Goal: Task Accomplishment & Management: Complete application form

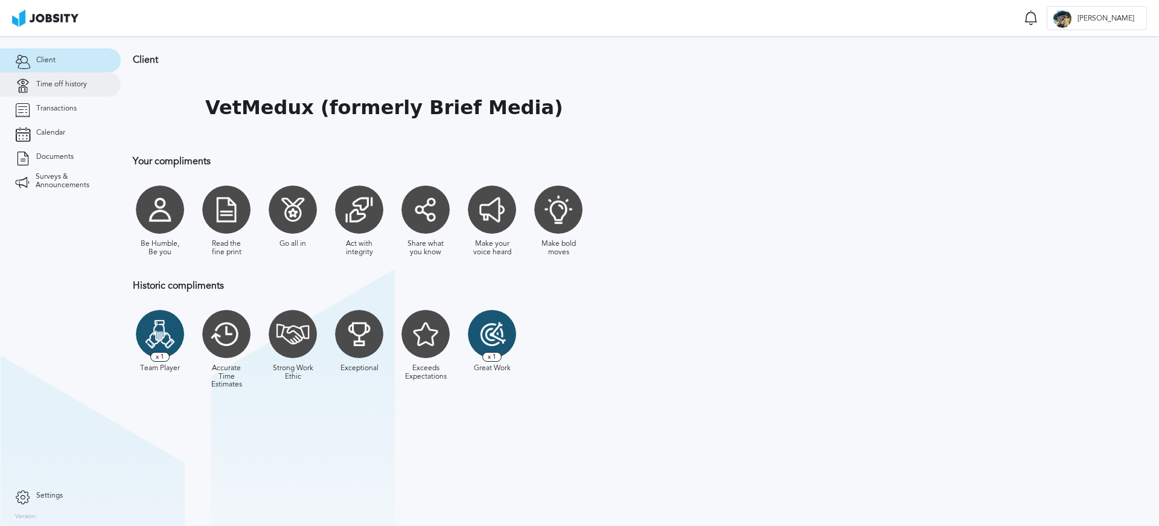
click at [63, 88] on span "Time off history" at bounding box center [61, 84] width 51 height 8
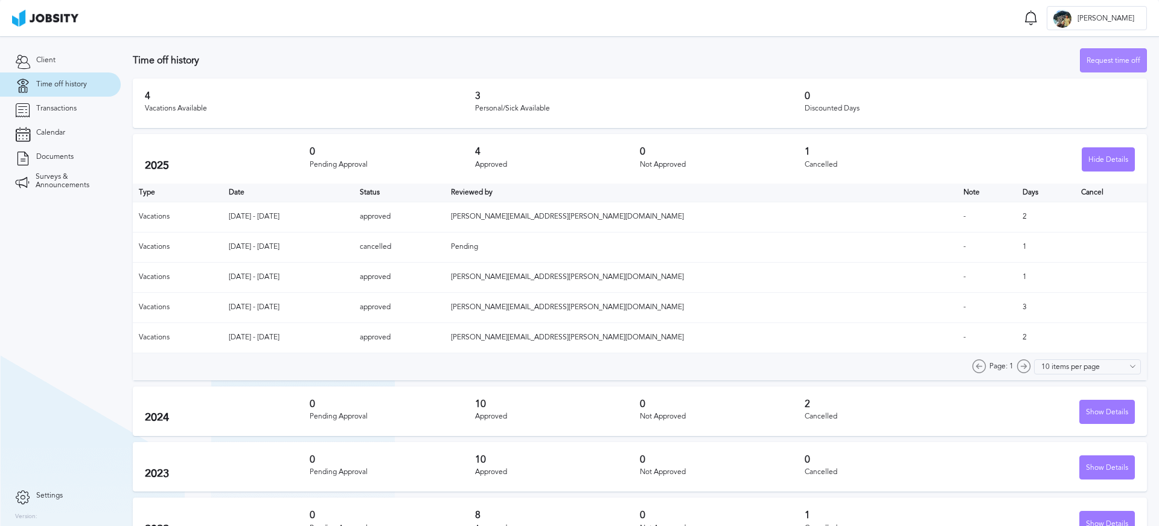
click at [1106, 69] on div "Request time off" at bounding box center [1113, 61] width 66 height 24
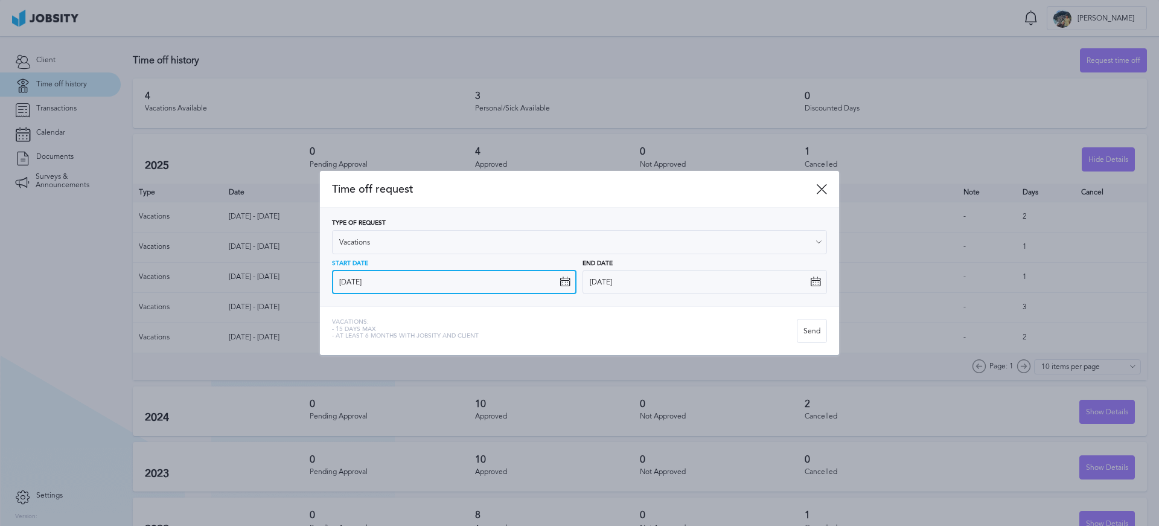
click at [467, 275] on input "[DATE]" at bounding box center [454, 282] width 244 height 24
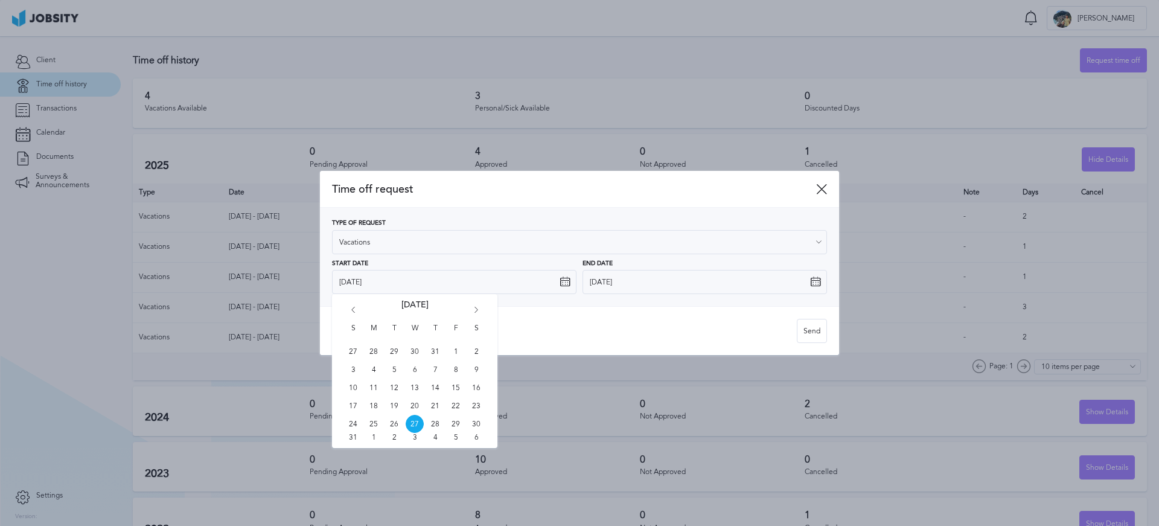
click at [476, 310] on icon "Go forward 1 month" at bounding box center [476, 312] width 11 height 11
click at [375, 390] on span "15" at bounding box center [373, 387] width 18 height 18
type input "[DATE]"
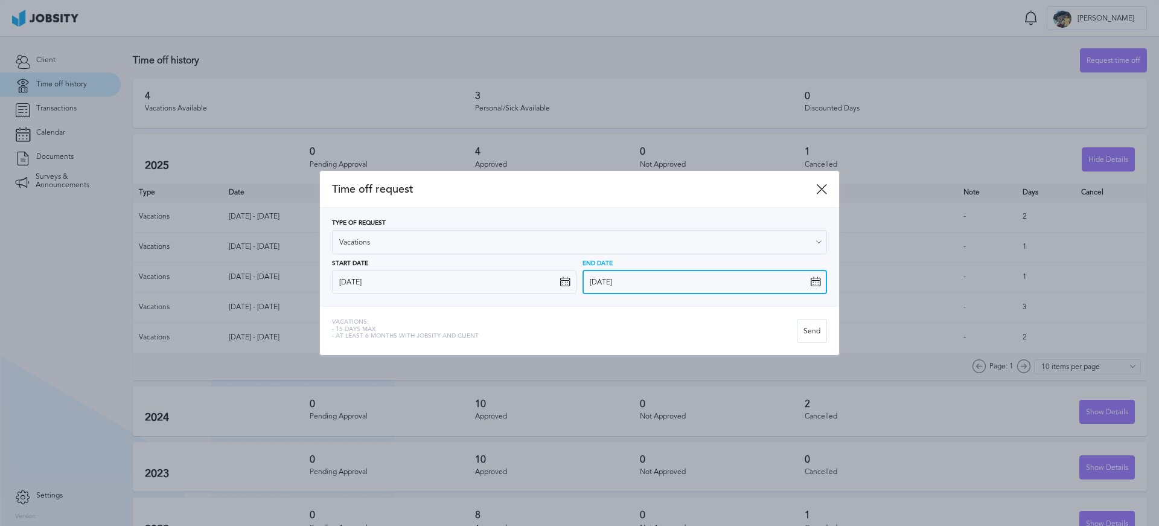
click at [706, 287] on input "[DATE]" at bounding box center [704, 282] width 244 height 24
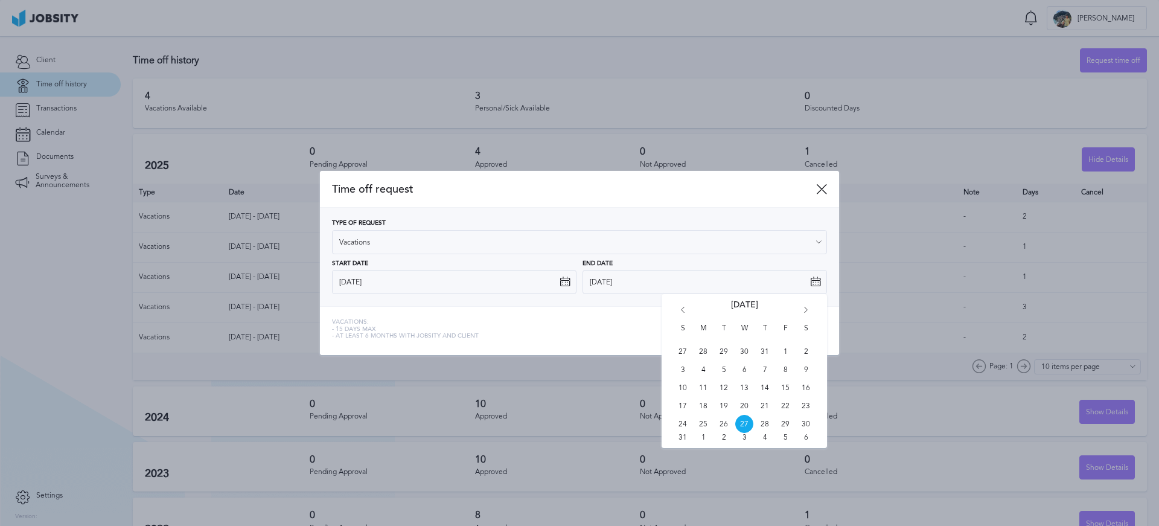
click at [806, 310] on icon "Go forward 1 month" at bounding box center [805, 312] width 11 height 11
click at [708, 386] on span "15" at bounding box center [703, 387] width 18 height 18
type input "[DATE]"
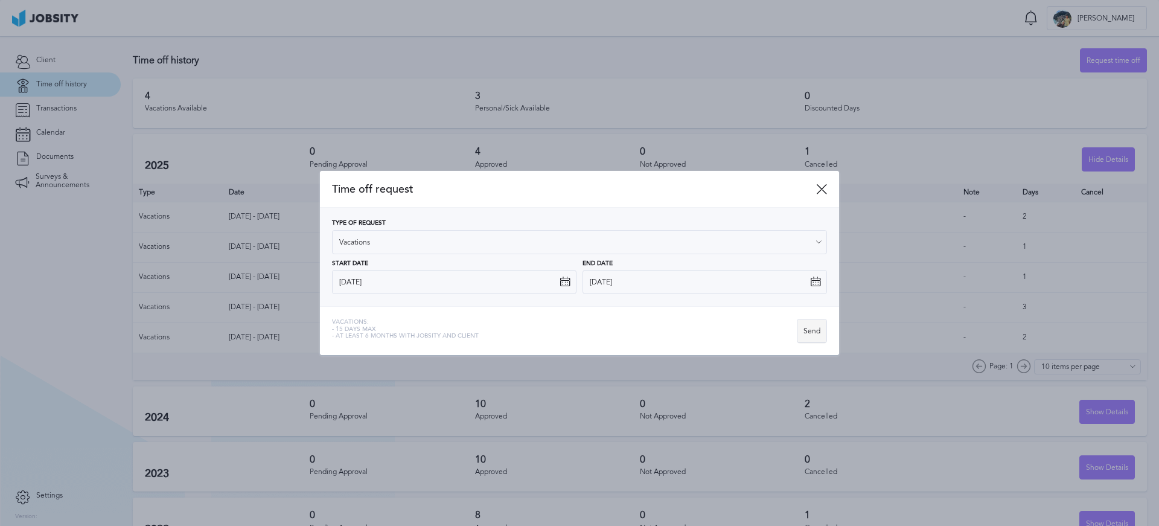
click at [809, 334] on div "Send" at bounding box center [811, 331] width 29 height 24
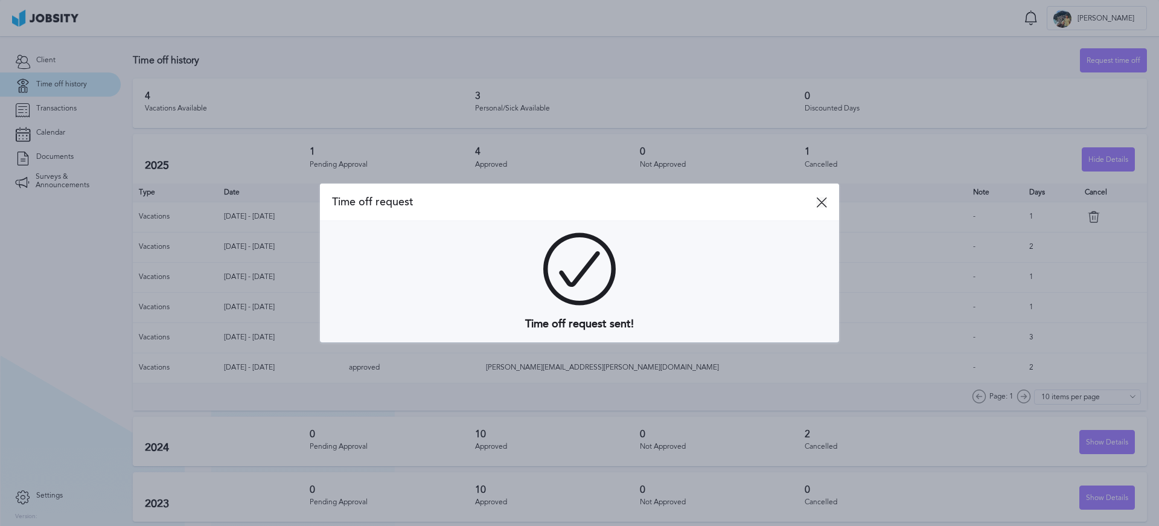
click at [824, 197] on icon at bounding box center [821, 202] width 11 height 11
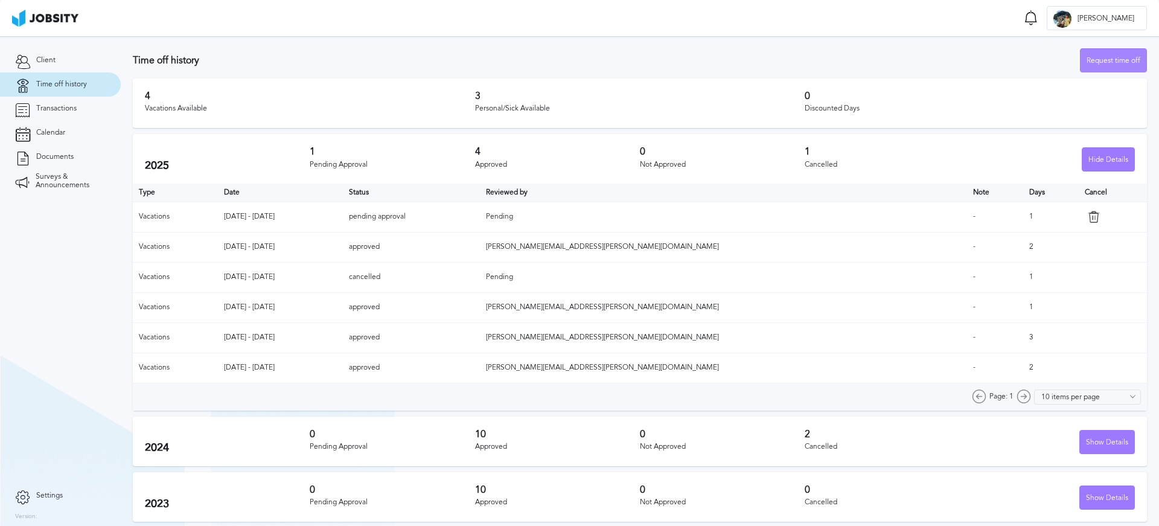
click at [1112, 65] on div "Request time off" at bounding box center [1113, 61] width 66 height 24
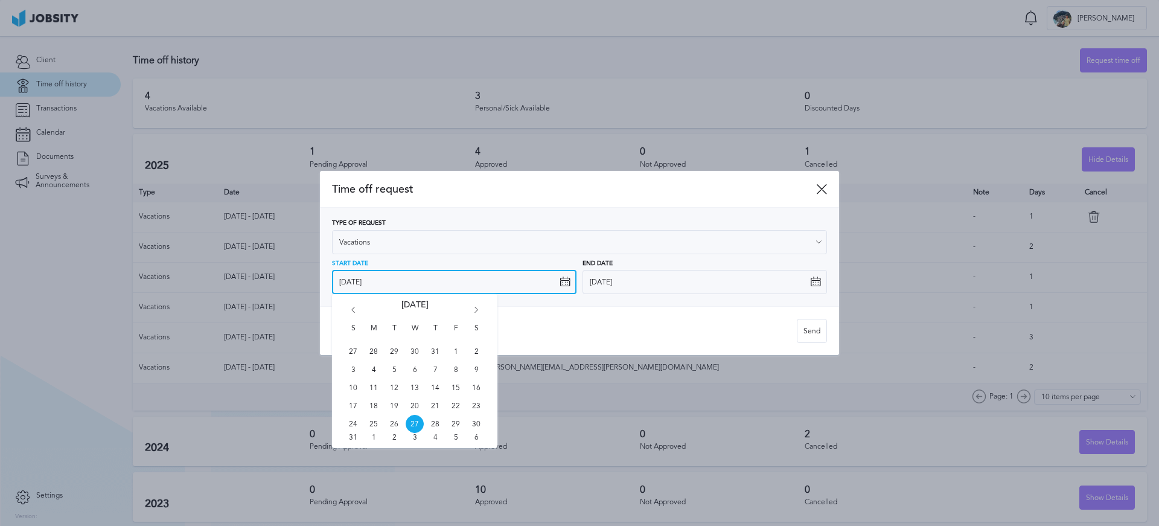
click at [473, 276] on input "[DATE]" at bounding box center [454, 282] width 244 height 24
click at [476, 307] on icon "Go forward 1 month" at bounding box center [476, 312] width 11 height 11
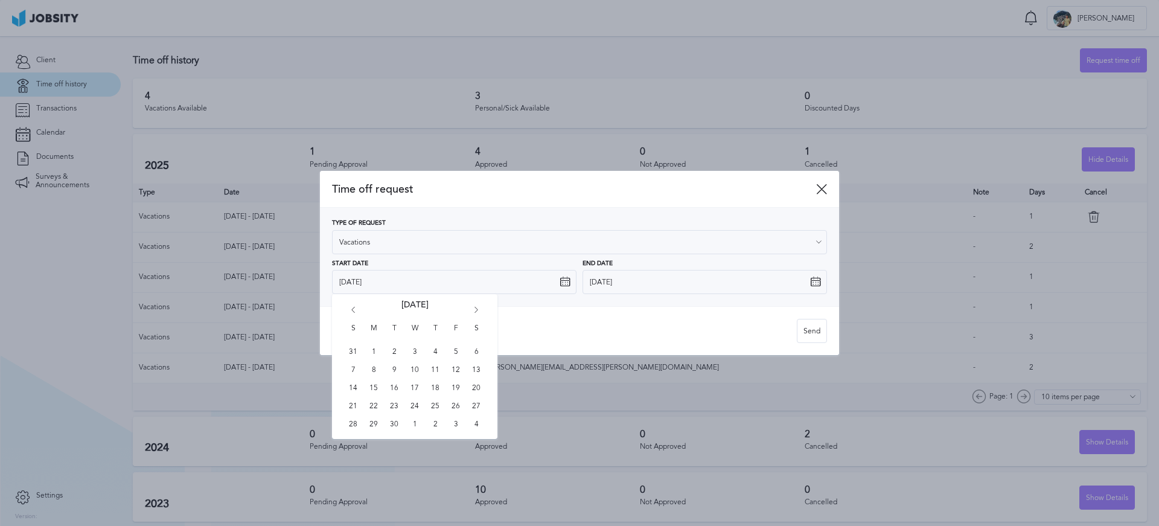
click at [476, 307] on icon "Go forward 1 month" at bounding box center [476, 312] width 11 height 11
click at [463, 349] on span "5" at bounding box center [456, 351] width 18 height 18
type input "[DATE]"
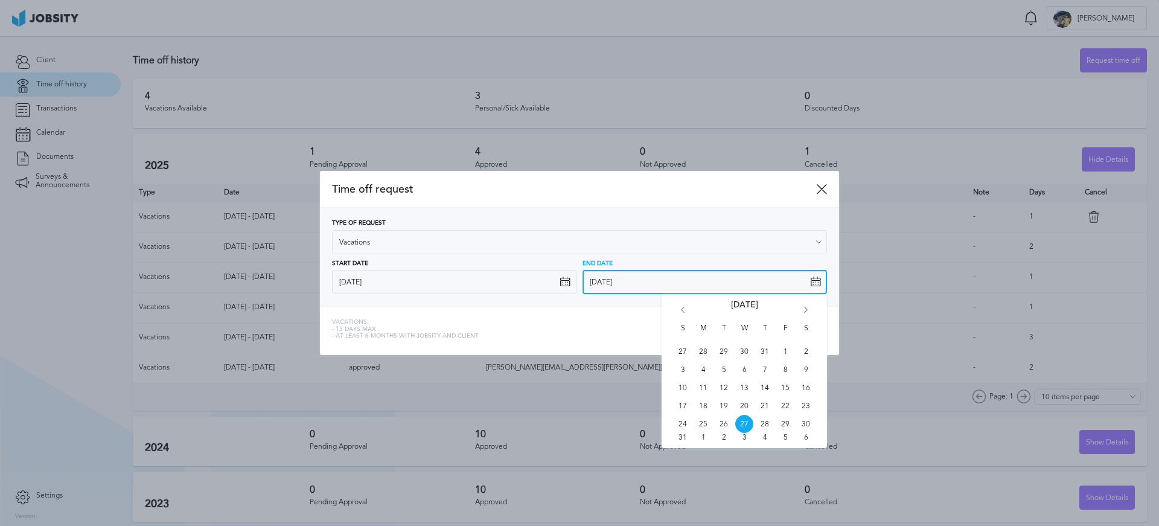
click at [629, 280] on input "[DATE]" at bounding box center [704, 282] width 244 height 24
click at [806, 309] on icon "Go forward 1 month" at bounding box center [805, 312] width 11 height 11
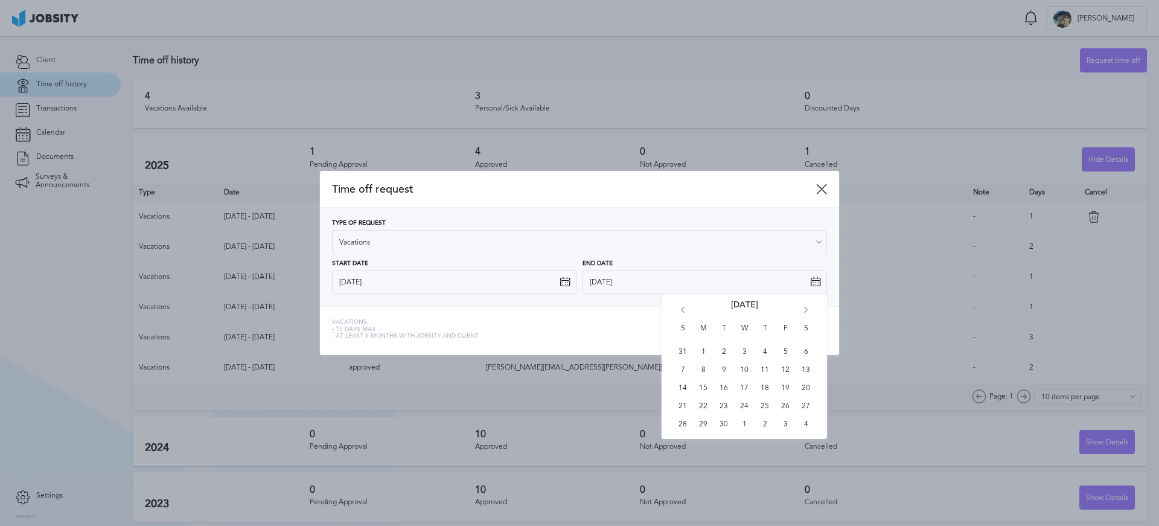
click at [806, 309] on icon "Go forward 1 month" at bounding box center [805, 312] width 11 height 11
click at [789, 351] on span "5" at bounding box center [785, 351] width 18 height 18
type input "[DATE]"
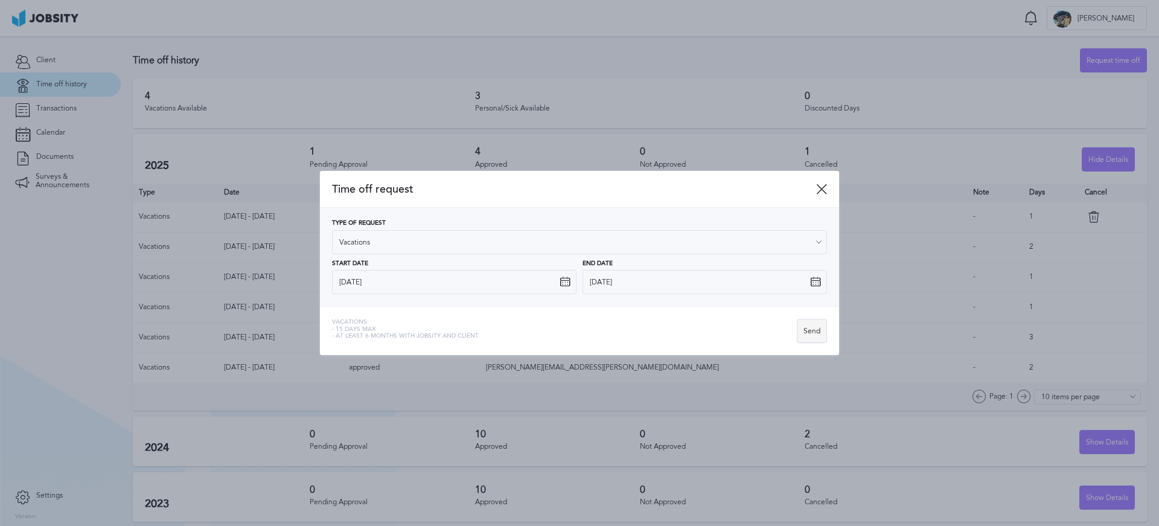
click at [804, 328] on div "Send" at bounding box center [811, 331] width 29 height 24
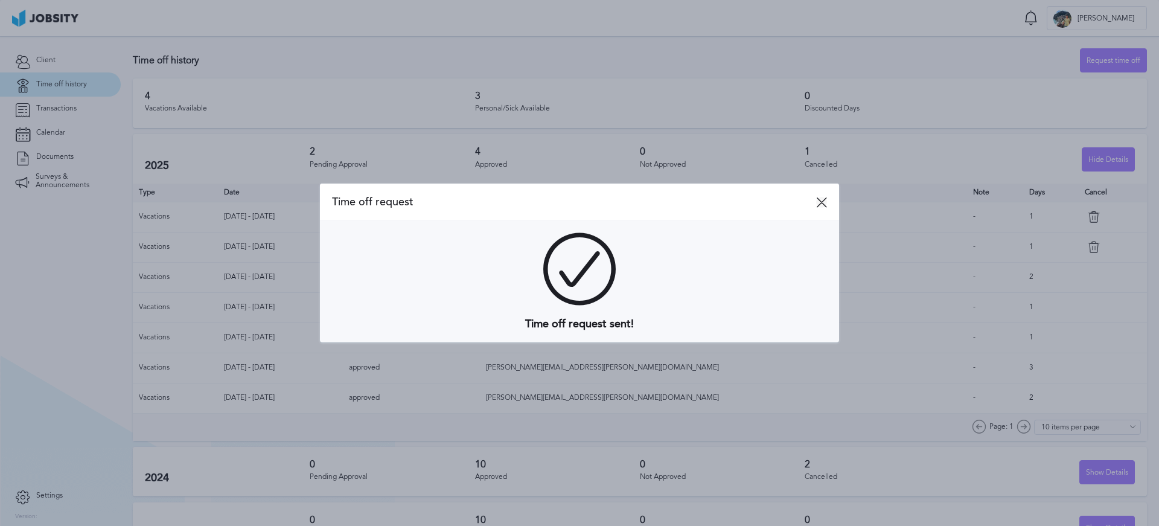
click at [823, 204] on icon at bounding box center [821, 202] width 11 height 11
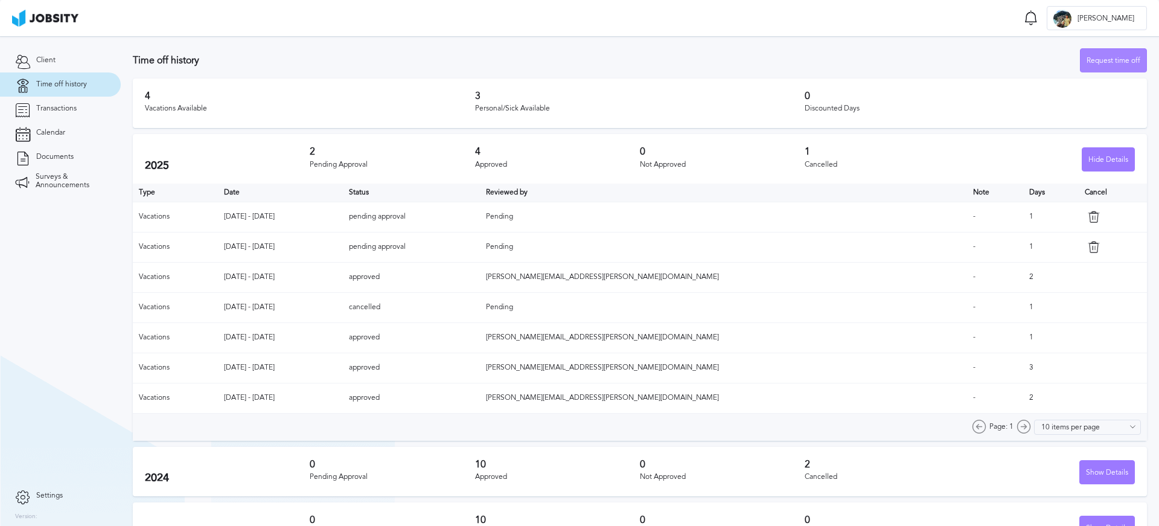
click at [1096, 58] on div "Request time off" at bounding box center [1113, 61] width 66 height 24
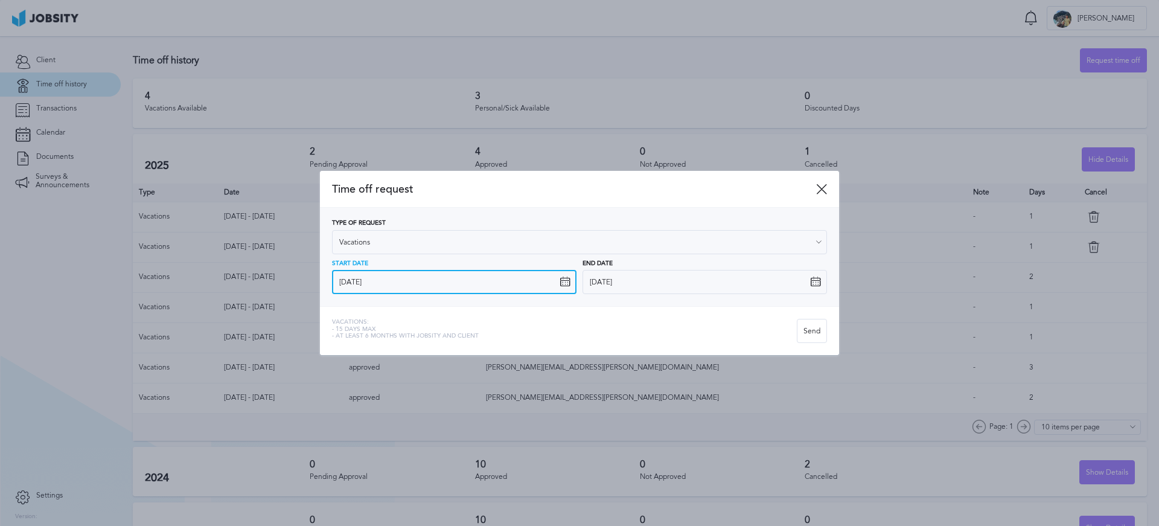
click at [511, 287] on input "[DATE]" at bounding box center [454, 282] width 244 height 24
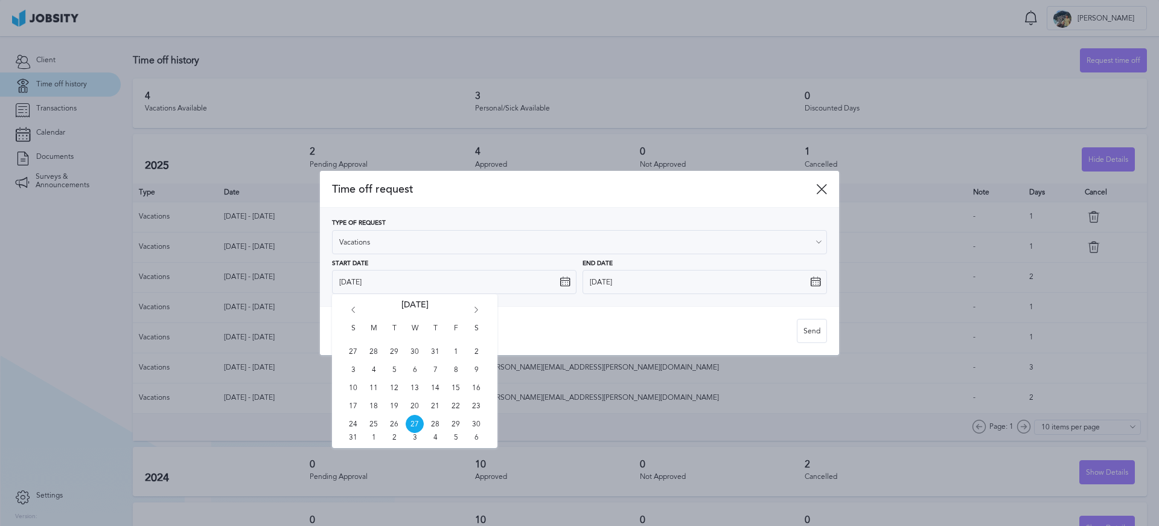
click at [479, 310] on icon "Go forward 1 month" at bounding box center [476, 312] width 11 height 11
click at [626, 309] on div "Vacations: - 15 days max - At least 6 months with jobsity and client Send" at bounding box center [579, 330] width 519 height 49
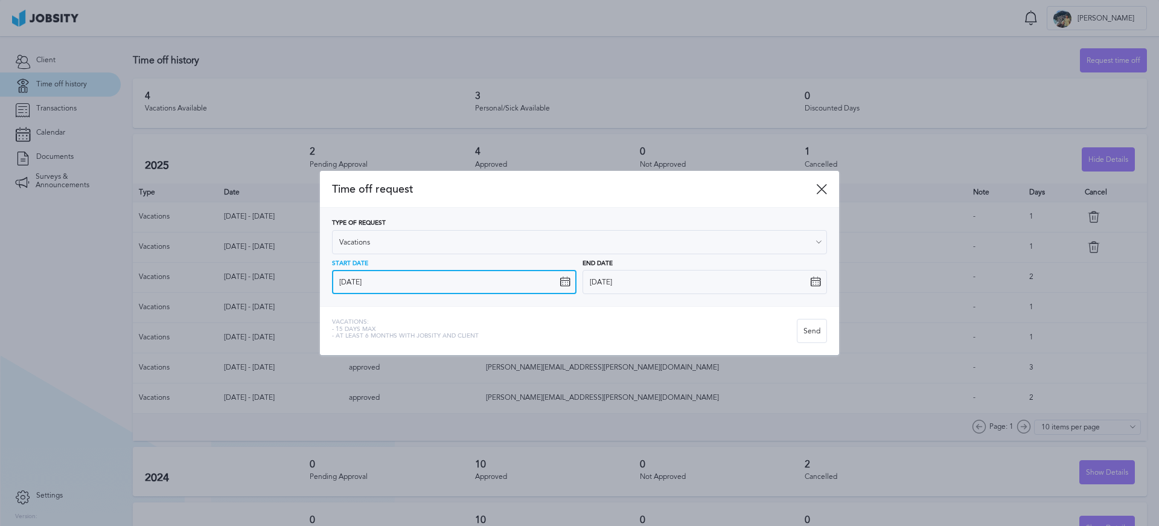
click at [539, 279] on input "[DATE]" at bounding box center [454, 282] width 244 height 24
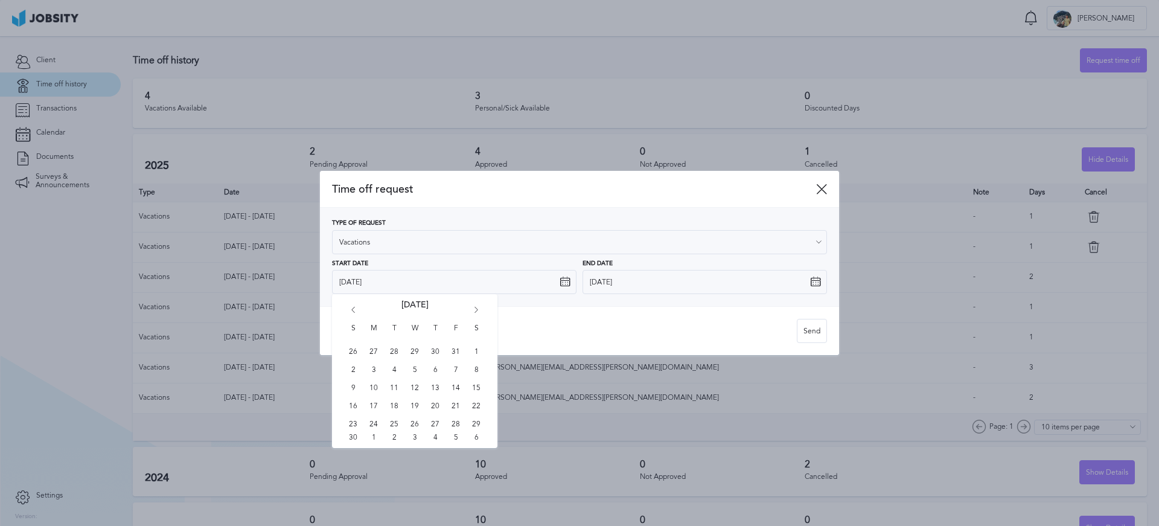
click at [477, 308] on icon "Go forward 1 month" at bounding box center [476, 312] width 11 height 11
click at [750, 199] on div "Time off request" at bounding box center [579, 189] width 519 height 37
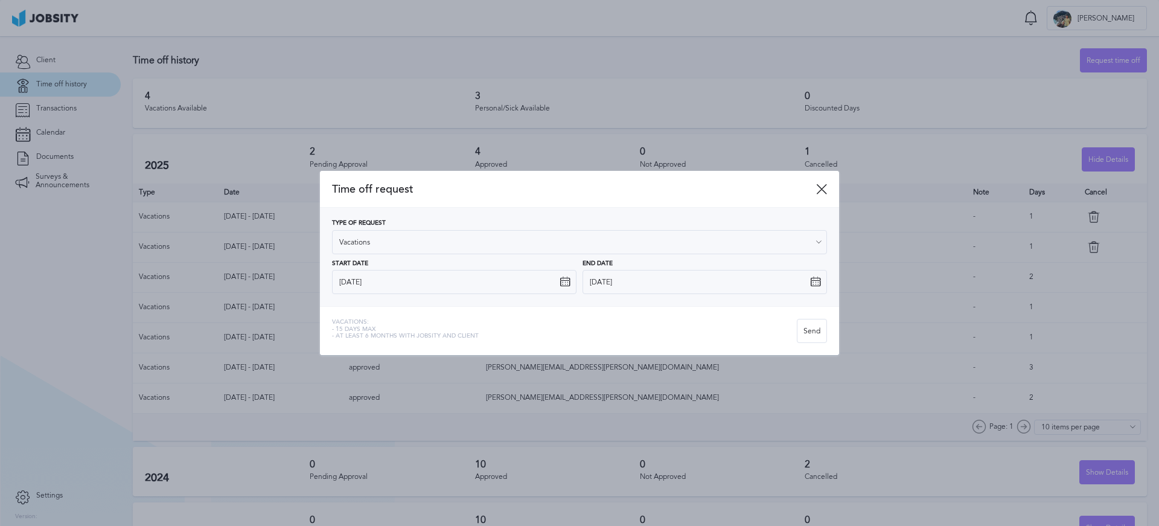
click at [819, 188] on icon at bounding box center [821, 188] width 11 height 11
